Goal: Transaction & Acquisition: Purchase product/service

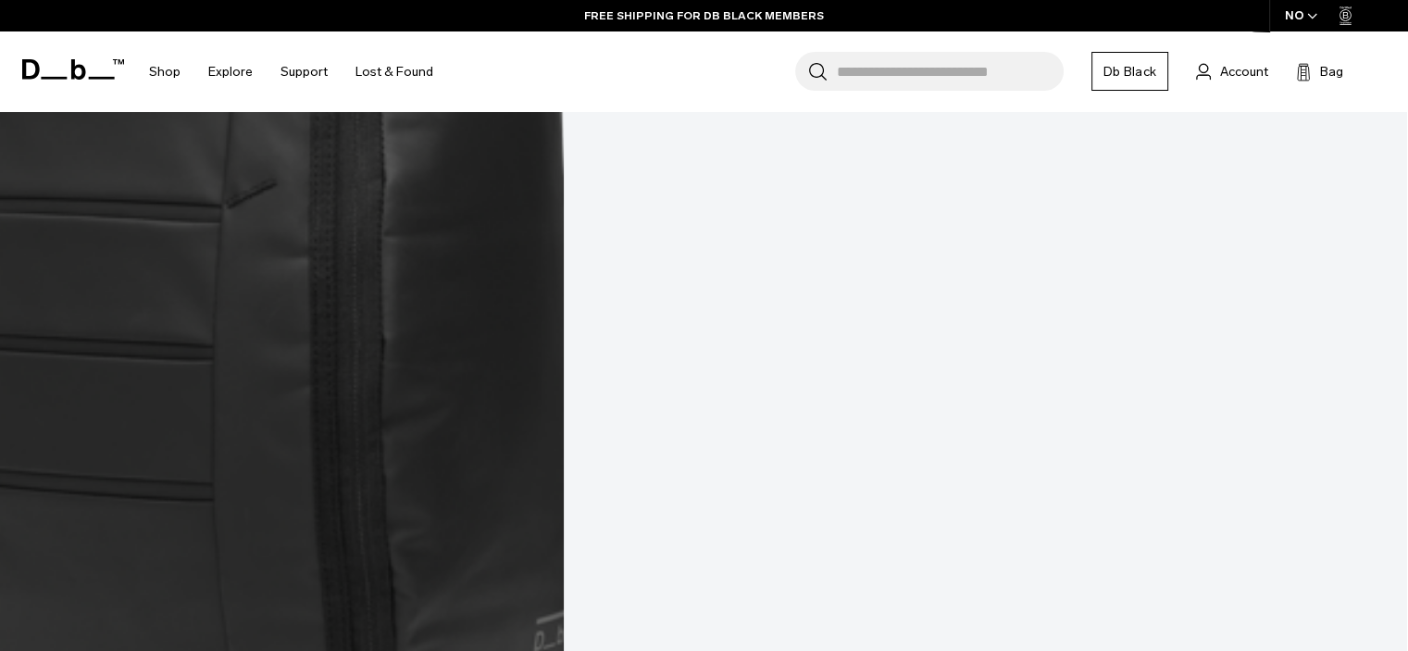
scroll to position [3031, 0]
